Goal: Task Accomplishment & Management: Use online tool/utility

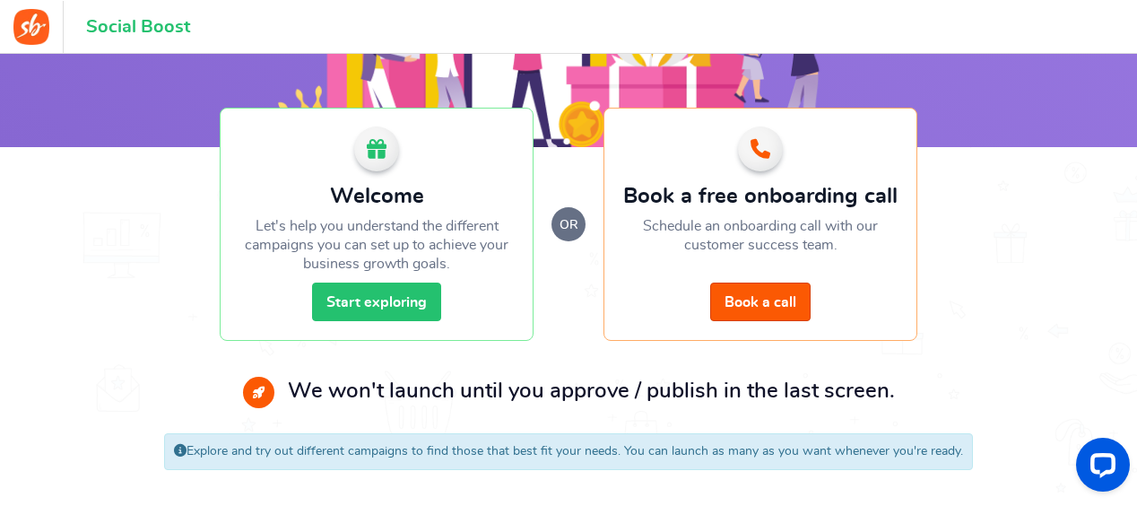
click at [388, 299] on link "Start exploring" at bounding box center [376, 301] width 129 height 39
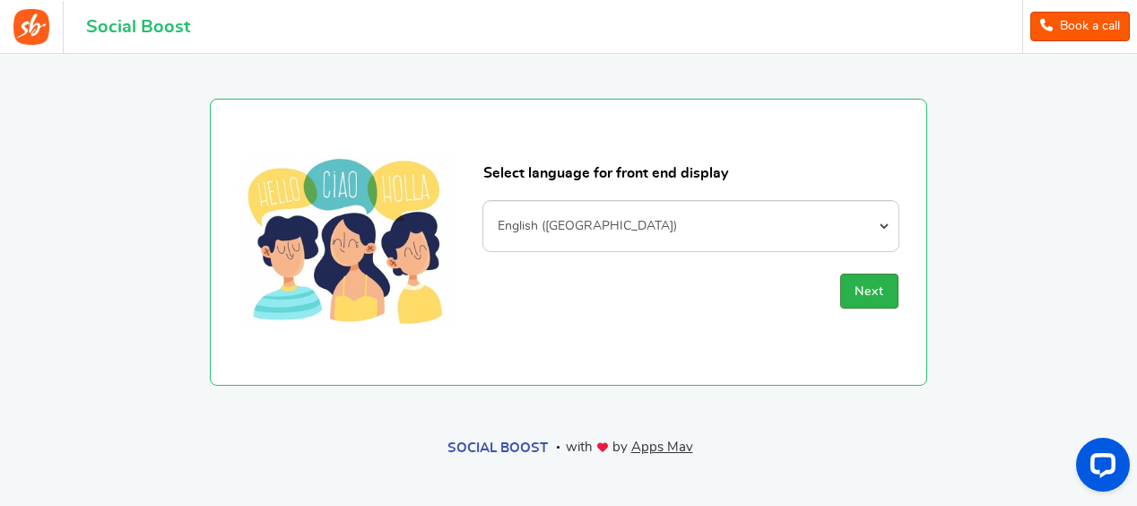
click at [855, 288] on span "Next" at bounding box center [869, 291] width 30 height 13
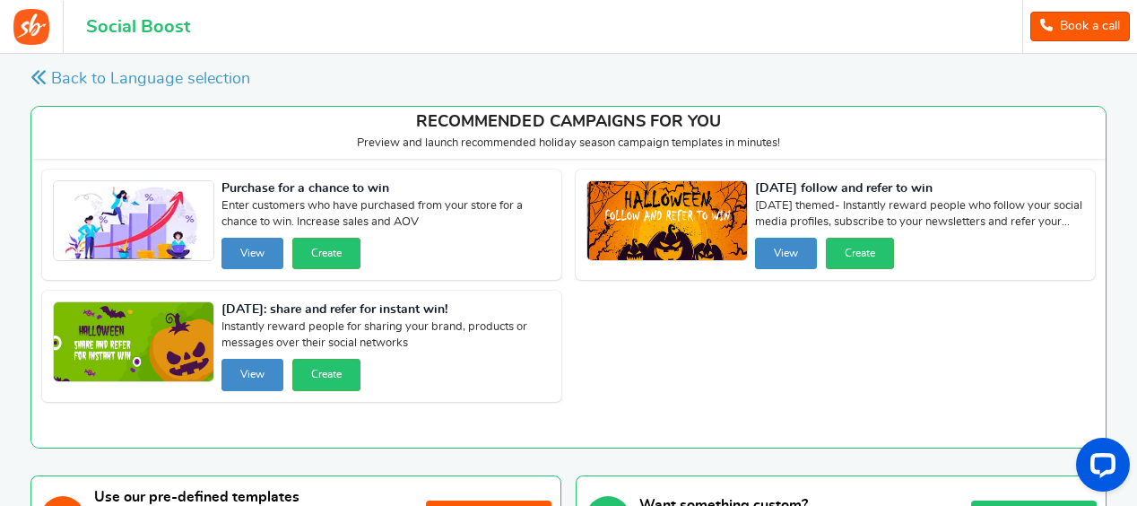
click at [787, 256] on button "View" at bounding box center [786, 253] width 62 height 31
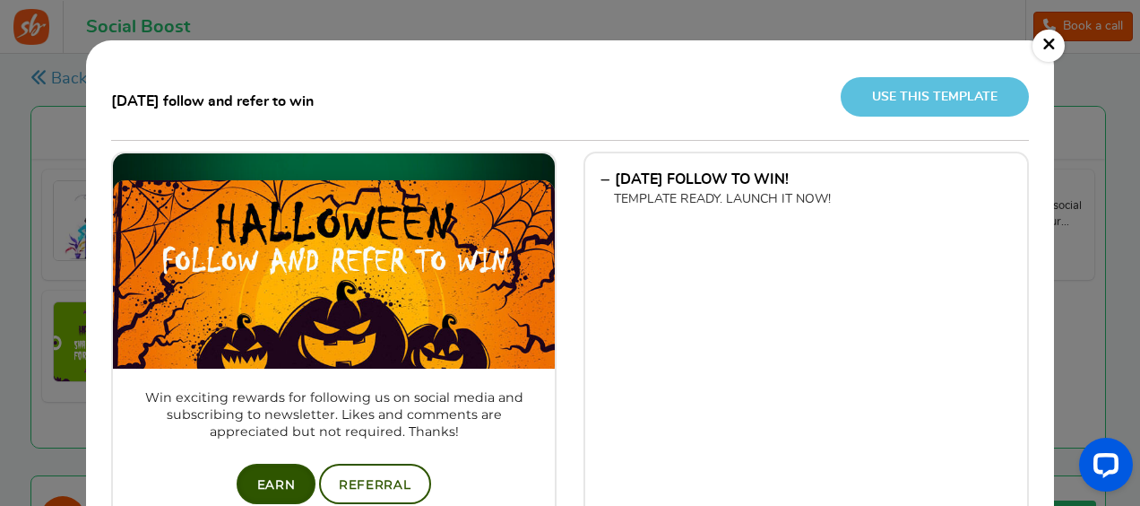
click at [714, 194] on p "TEMPLATE READY. LAUNCH IT NOW!" at bounding box center [813, 200] width 398 height 18
click at [942, 101] on link "Use this template" at bounding box center [935, 96] width 188 height 39
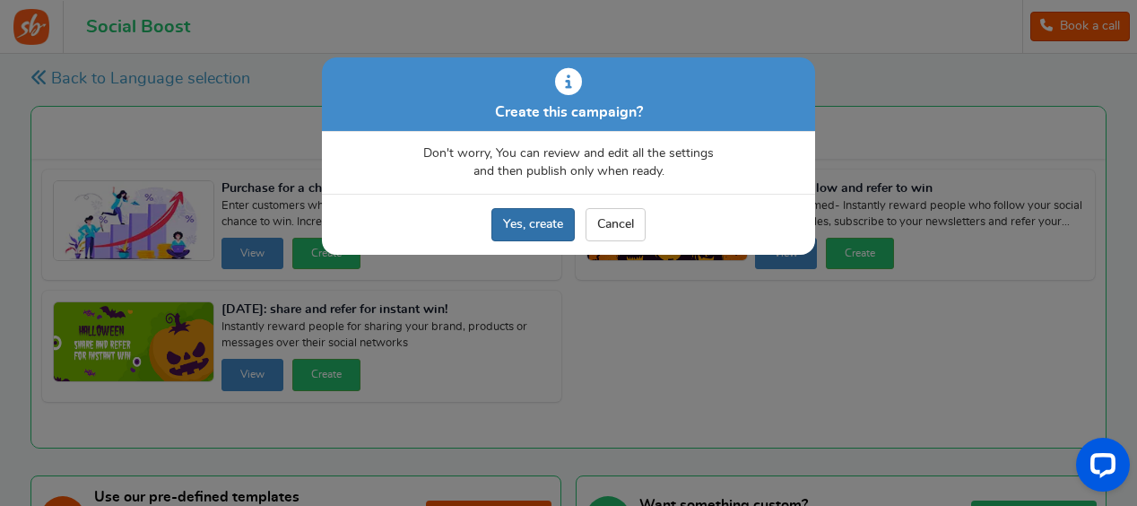
click at [524, 231] on link "Yes, create" at bounding box center [532, 224] width 83 height 33
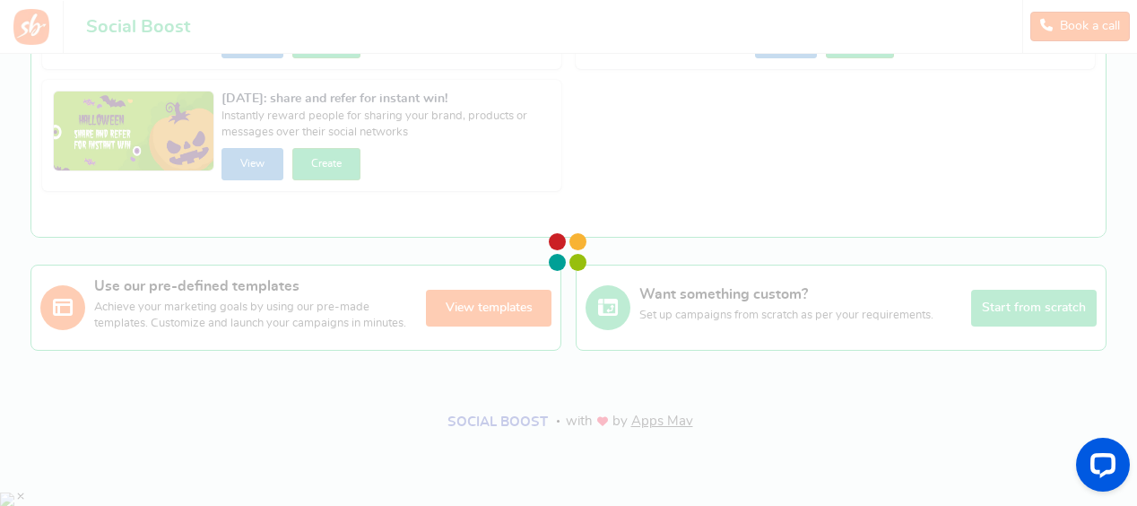
scroll to position [212, 0]
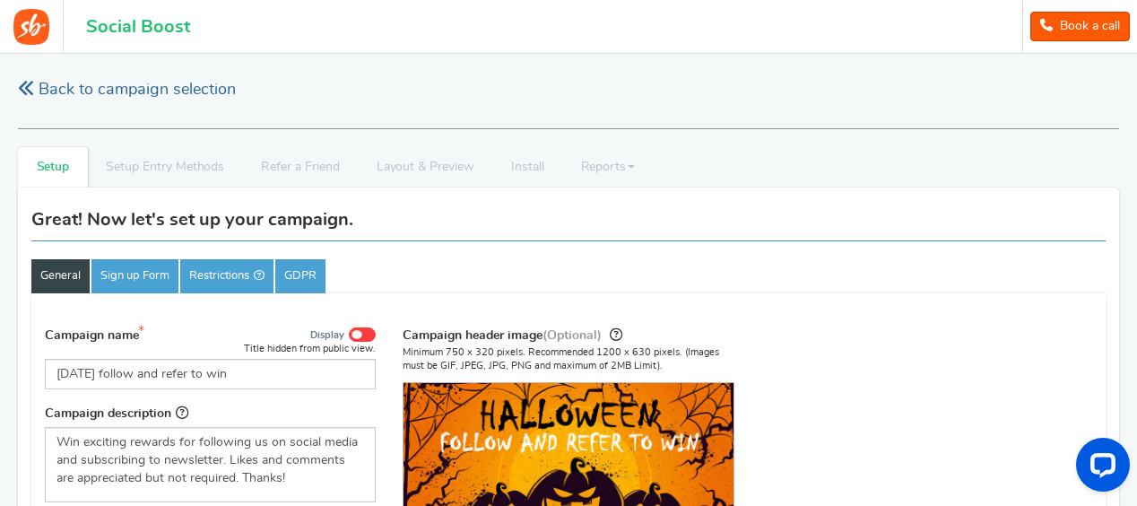
click at [45, 89] on link "Back to campaign selection" at bounding box center [127, 90] width 218 height 22
